Goal: Task Accomplishment & Management: Complete application form

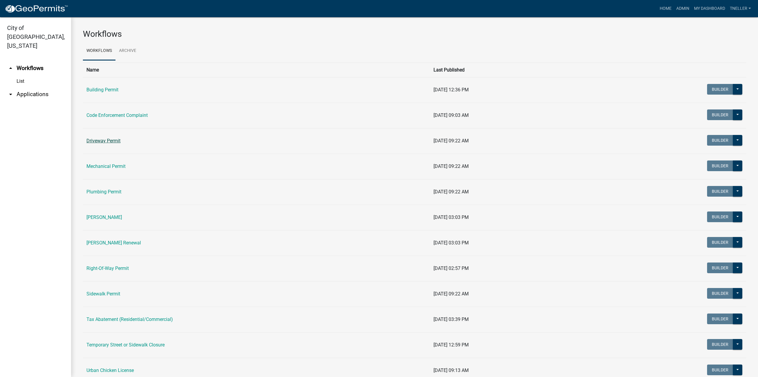
scroll to position [23, 0]
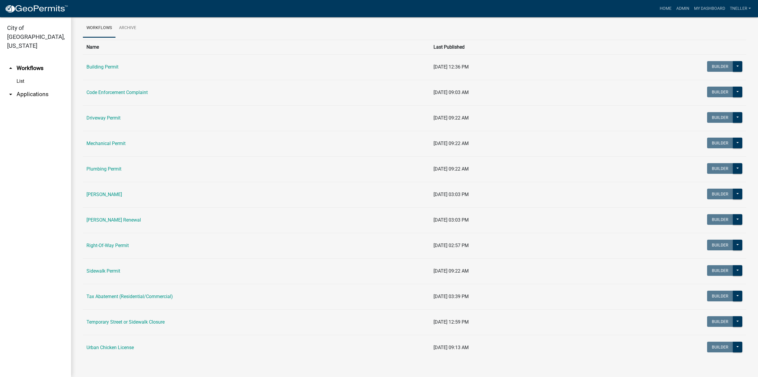
click at [109, 244] on link "Right-Of-Way Permit" at bounding box center [108, 245] width 42 height 6
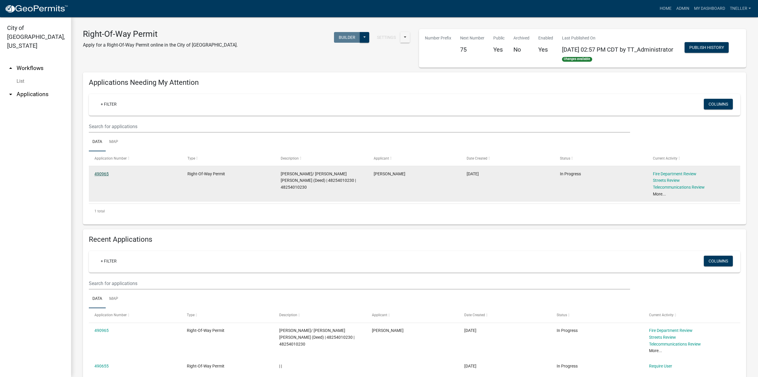
click at [100, 176] on link "490965" at bounding box center [102, 173] width 14 height 5
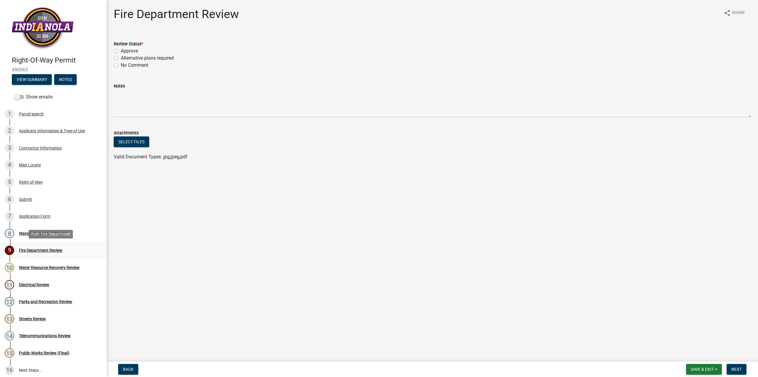
click at [36, 249] on div "Fire Department Review" at bounding box center [41, 250] width 44 height 4
click at [121, 50] on label "Approve" at bounding box center [129, 50] width 17 height 7
click at [121, 50] on input "Approve" at bounding box center [123, 49] width 4 height 4
radio input "true"
click at [737, 366] on span "Next" at bounding box center [737, 368] width 10 height 5
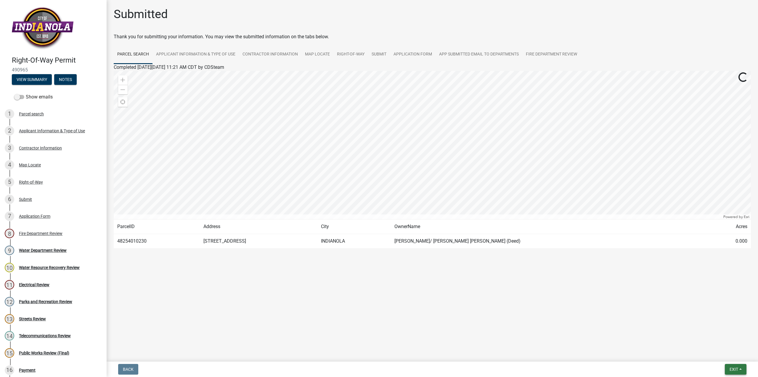
click at [737, 366] on span "Exit" at bounding box center [734, 368] width 9 height 5
click at [714, 340] on button "Save" at bounding box center [723, 339] width 47 height 14
click at [737, 369] on span "Exit" at bounding box center [734, 368] width 9 height 5
click at [716, 354] on button "Save & Exit" at bounding box center [723, 353] width 47 height 14
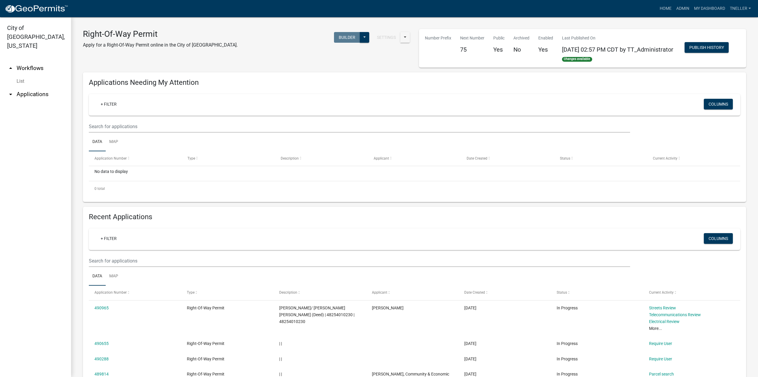
click at [27, 61] on link "arrow_drop_up Workflows" at bounding box center [35, 68] width 71 height 14
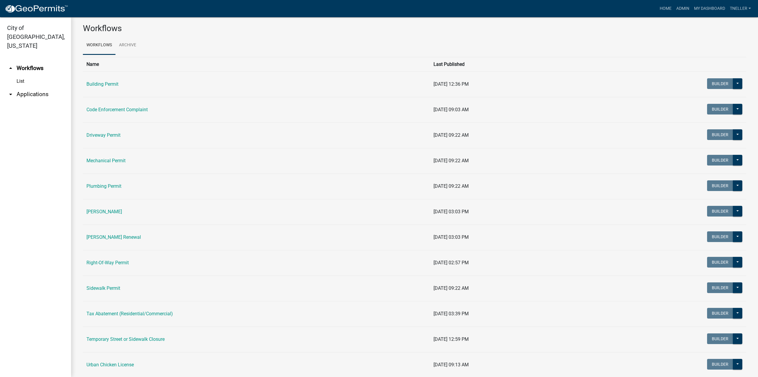
scroll to position [23, 0]
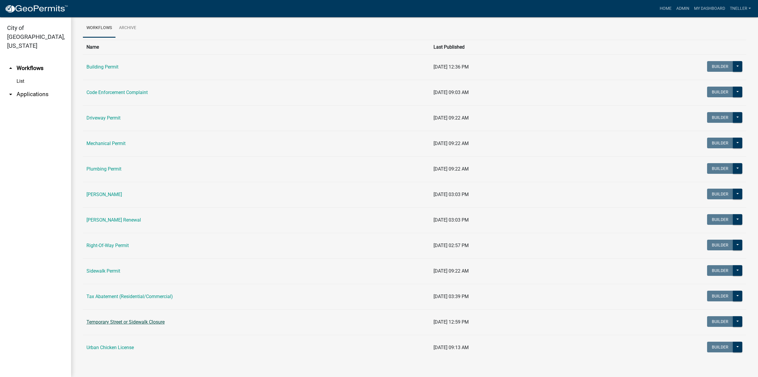
click at [128, 322] on link "Temporary Street or Sidewalk Closure" at bounding box center [126, 322] width 78 height 6
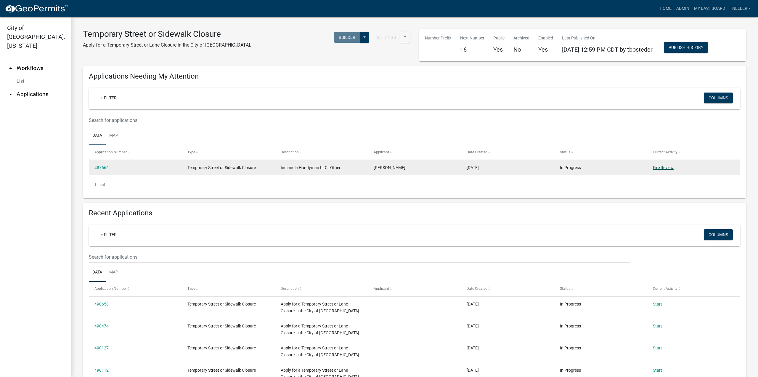
click at [660, 167] on link "Fire Review" at bounding box center [663, 167] width 21 height 5
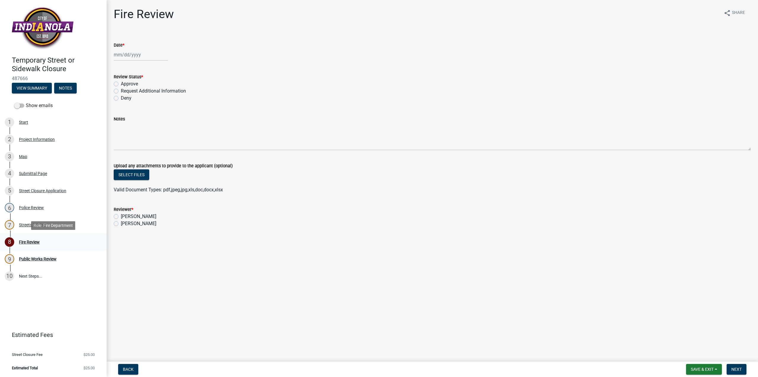
click at [28, 241] on div "Fire Review" at bounding box center [29, 242] width 21 height 4
click at [121, 85] on label "Approve" at bounding box center [129, 83] width 17 height 7
click at [121, 84] on input "Approve" at bounding box center [123, 82] width 4 height 4
radio input "true"
click at [125, 55] on div at bounding box center [141, 55] width 54 height 12
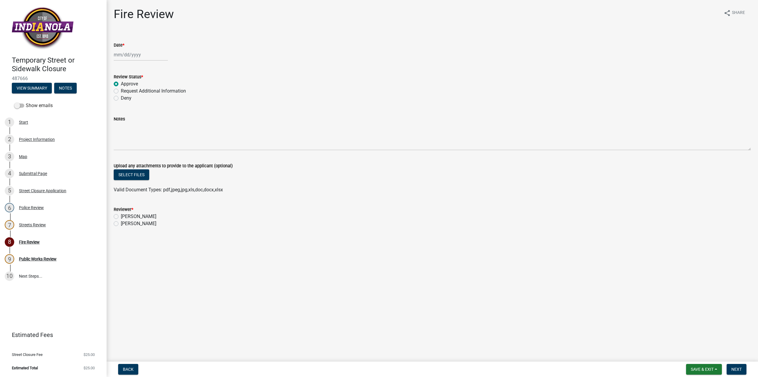
select select "10"
select select "2025"
click at [157, 95] on div "10" at bounding box center [157, 95] width 9 height 9
type input "10/10/2025"
click at [121, 225] on label "Ted Neller" at bounding box center [139, 223] width 36 height 7
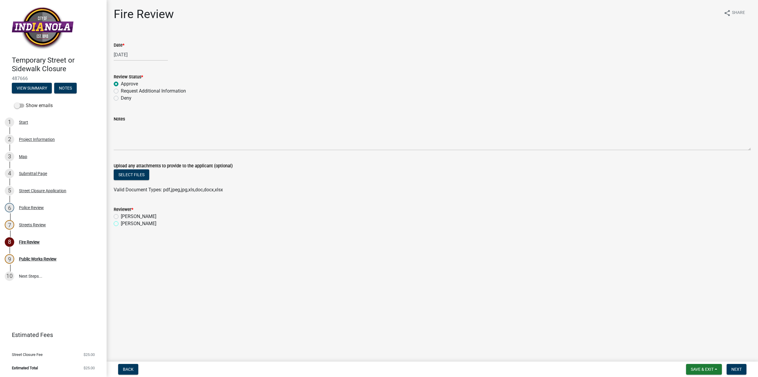
click at [121, 224] on input "Ted Neller" at bounding box center [123, 222] width 4 height 4
radio input "true"
click at [31, 139] on div "Project Information" at bounding box center [37, 139] width 36 height 4
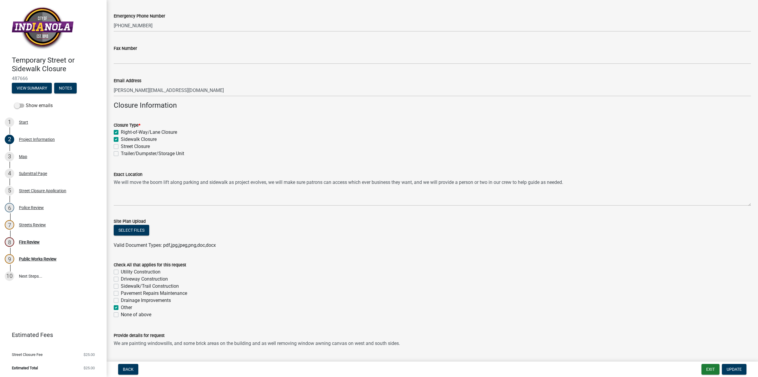
scroll to position [207, 0]
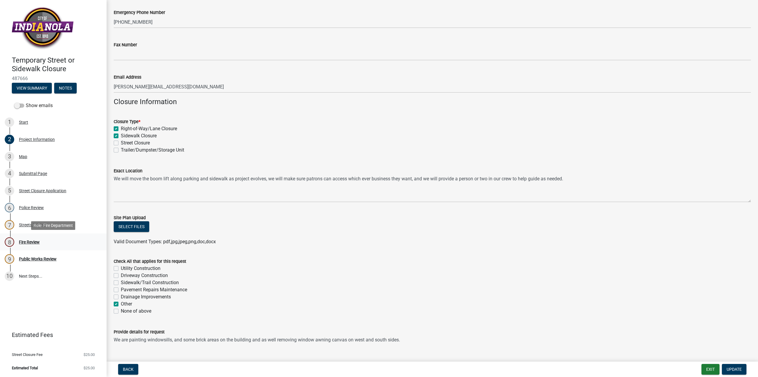
click at [25, 242] on div "Fire Review" at bounding box center [29, 242] width 21 height 4
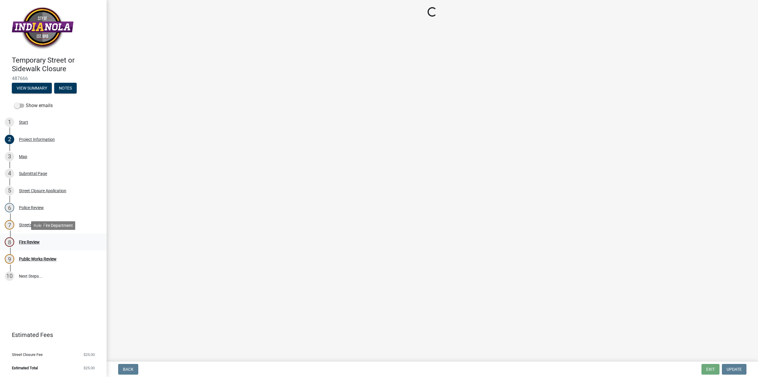
scroll to position [0, 0]
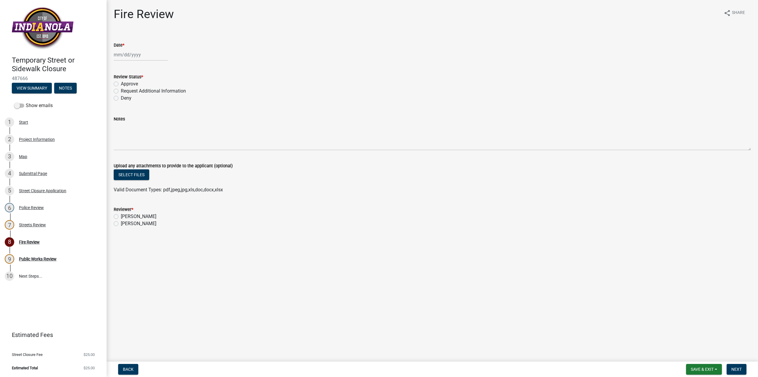
click at [120, 53] on div at bounding box center [141, 55] width 54 height 12
select select "10"
select select "2025"
click at [157, 94] on div "10" at bounding box center [157, 95] width 9 height 9
type input "10/10/2025"
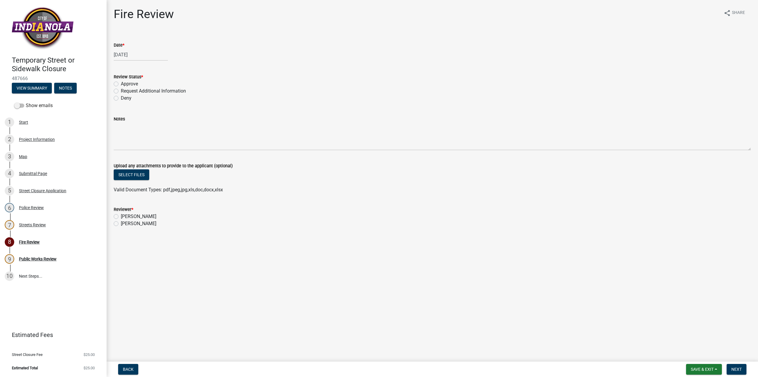
click at [121, 84] on label "Approve" at bounding box center [129, 83] width 17 height 7
click at [121, 84] on input "Approve" at bounding box center [123, 82] width 4 height 4
radio input "true"
click at [121, 223] on label "Ted Neller" at bounding box center [139, 223] width 36 height 7
click at [121, 223] on input "Ted Neller" at bounding box center [123, 222] width 4 height 4
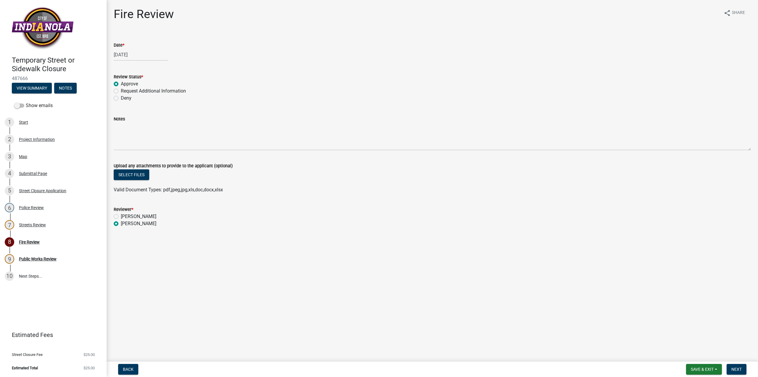
radio input "true"
click at [741, 370] on span "Next" at bounding box center [737, 368] width 10 height 5
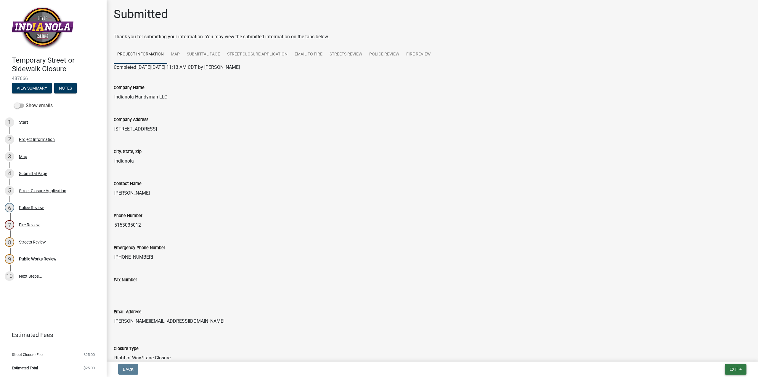
click at [734, 371] on span "Exit" at bounding box center [734, 368] width 9 height 5
click at [723, 340] on button "Save" at bounding box center [723, 339] width 47 height 14
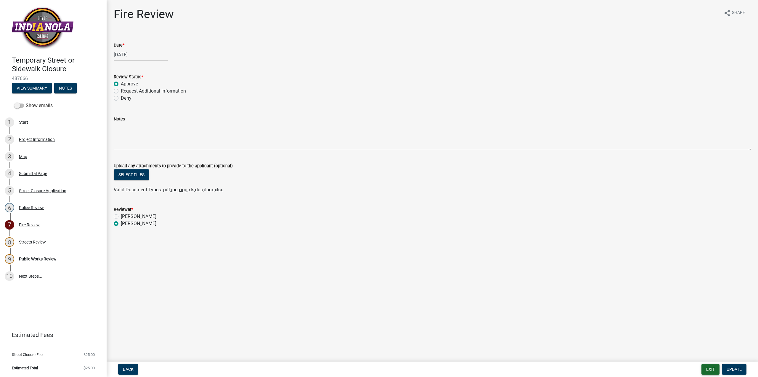
click at [715, 367] on button "Exit" at bounding box center [711, 369] width 18 height 11
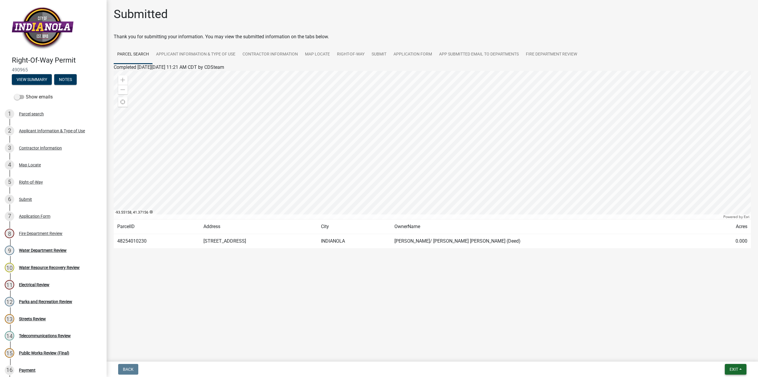
click at [733, 371] on span "Exit" at bounding box center [734, 368] width 9 height 5
click at [718, 342] on button "Save" at bounding box center [723, 339] width 47 height 14
click at [735, 369] on span "Exit" at bounding box center [734, 368] width 9 height 5
click at [721, 352] on button "Save & Exit" at bounding box center [723, 353] width 47 height 14
